Goal: Task Accomplishment & Management: Complete application form

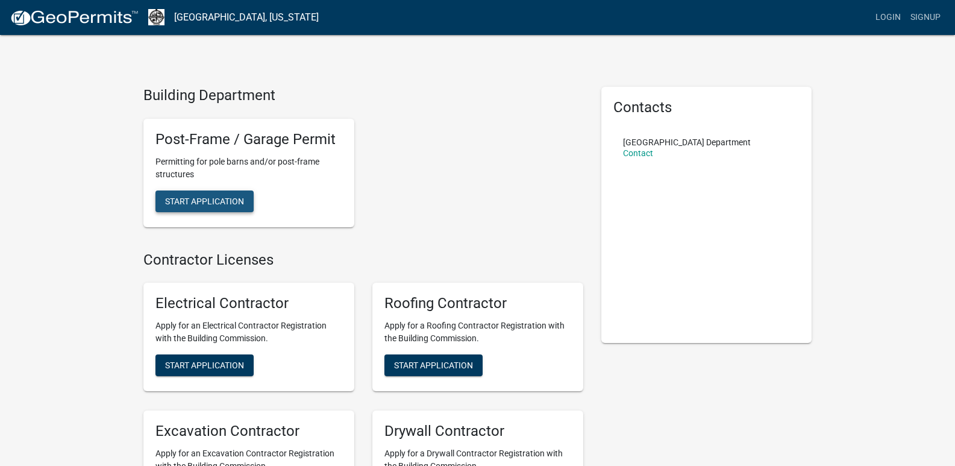
click at [160, 208] on button "Start Application" at bounding box center [204, 201] width 98 height 22
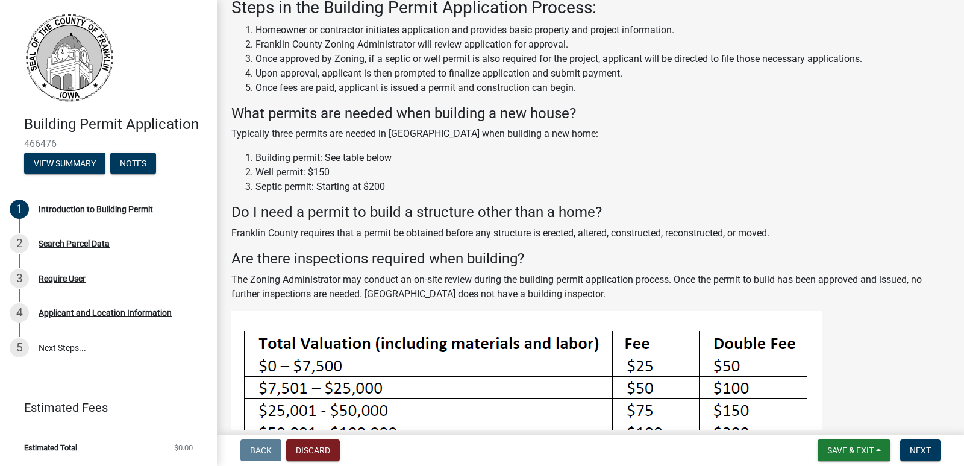
scroll to position [181, 0]
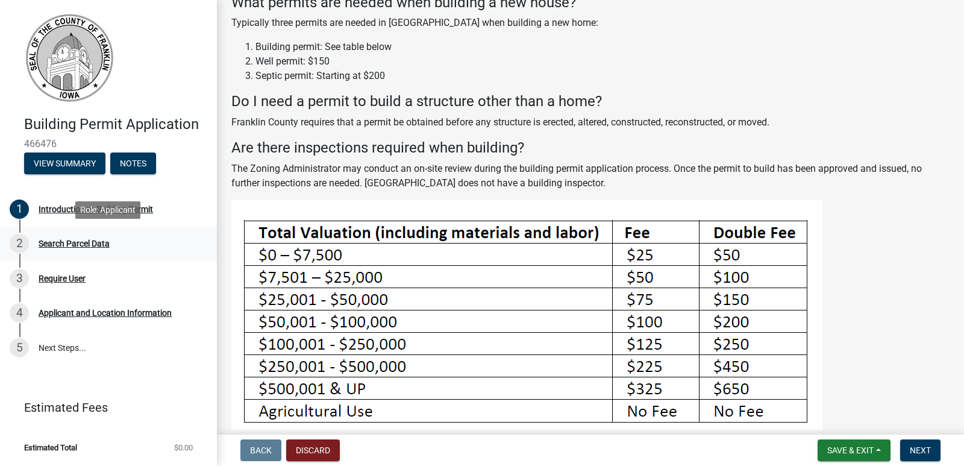
click at [55, 242] on div "Search Parcel Data" at bounding box center [74, 243] width 71 height 8
click at [72, 164] on button "View Summary" at bounding box center [64, 163] width 81 height 22
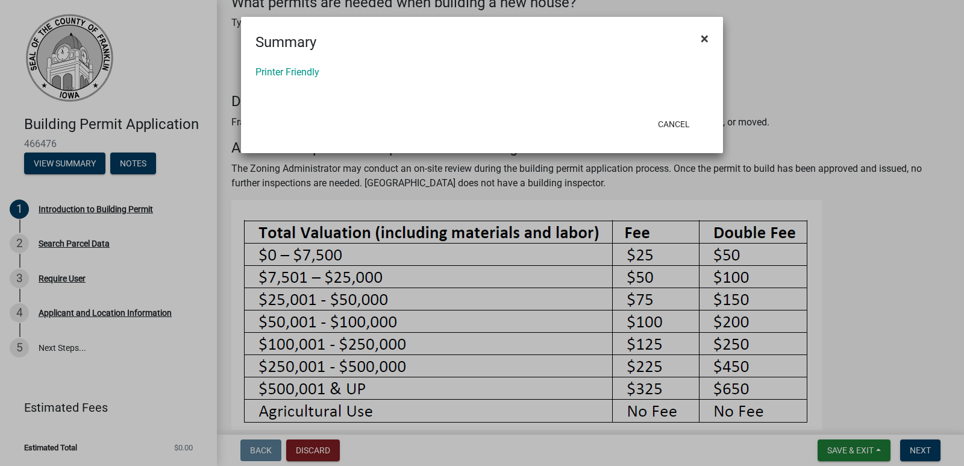
click at [703, 37] on span "×" at bounding box center [704, 38] width 8 height 17
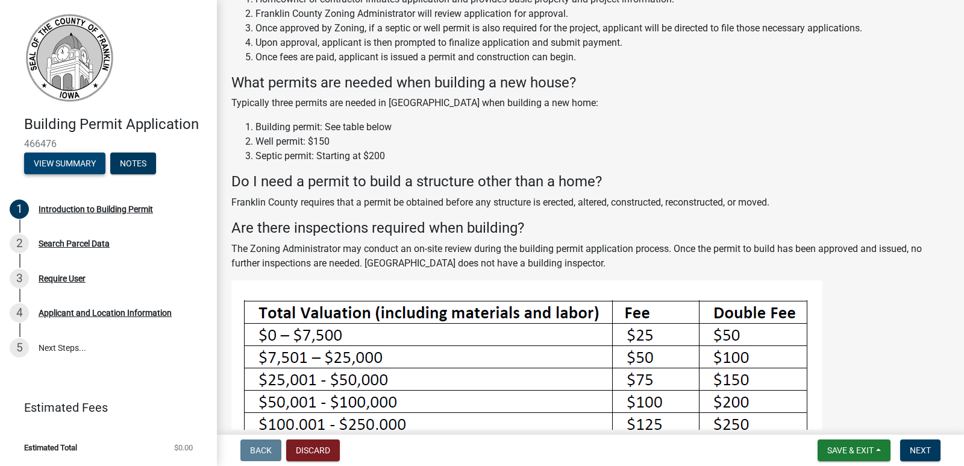
scroll to position [0, 0]
